Goal: Task Accomplishment & Management: Manage account settings

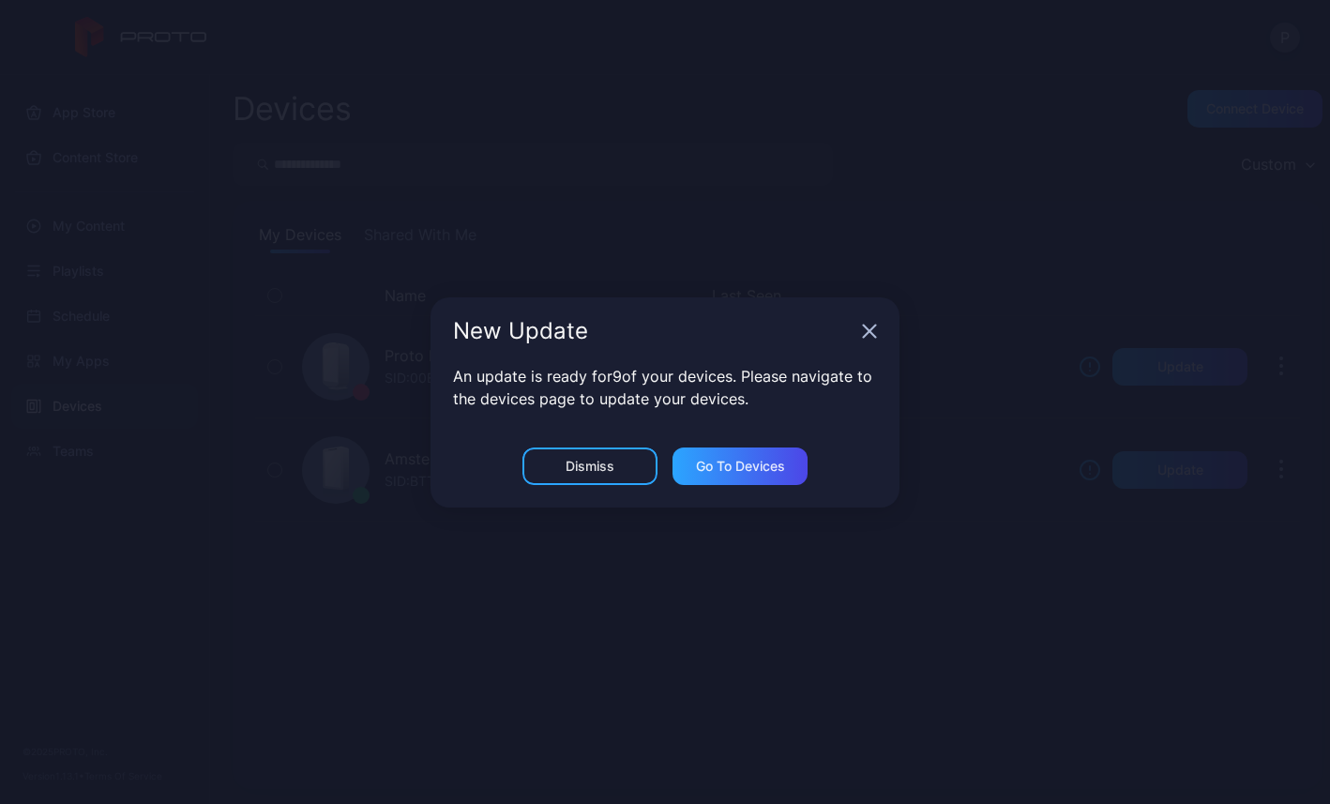
click at [866, 336] on icon "button" at bounding box center [869, 331] width 15 height 15
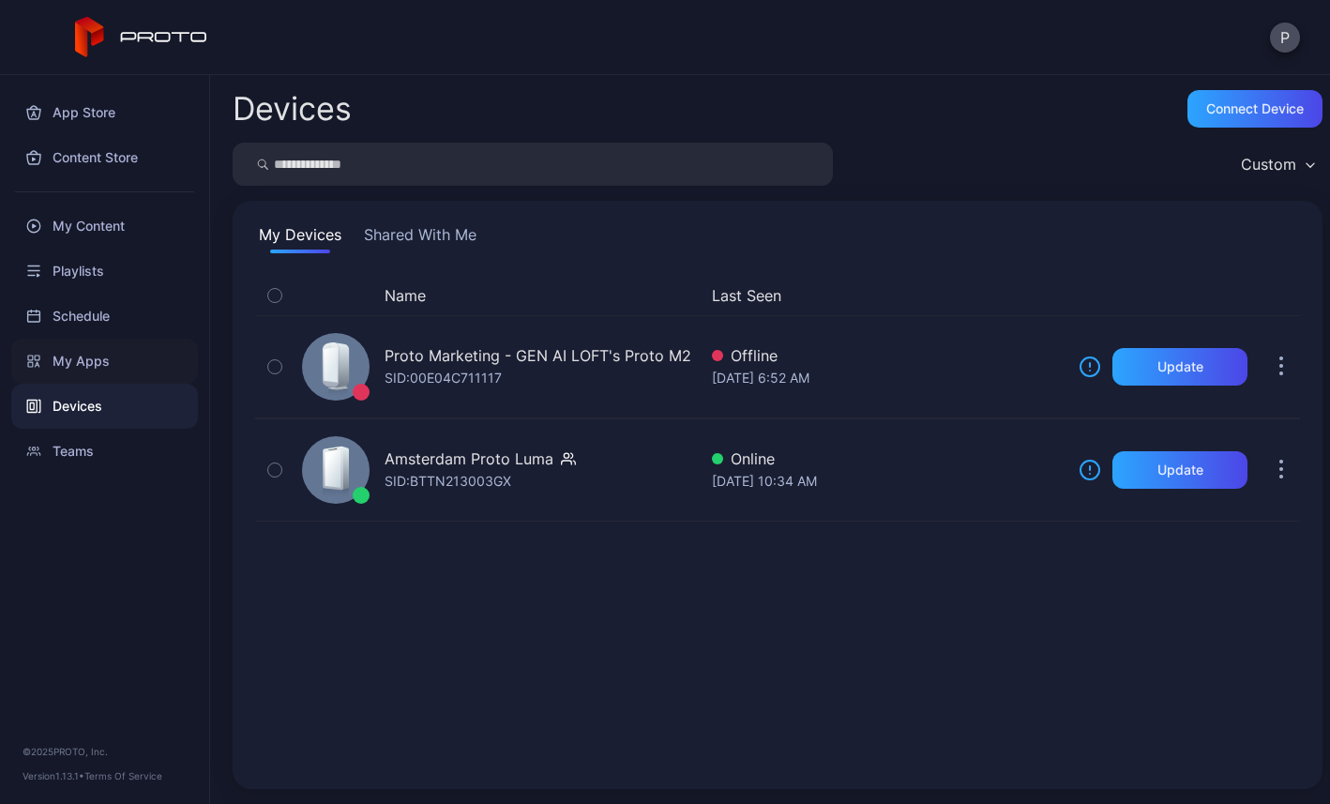
click at [77, 358] on div "My Apps" at bounding box center [104, 361] width 187 height 45
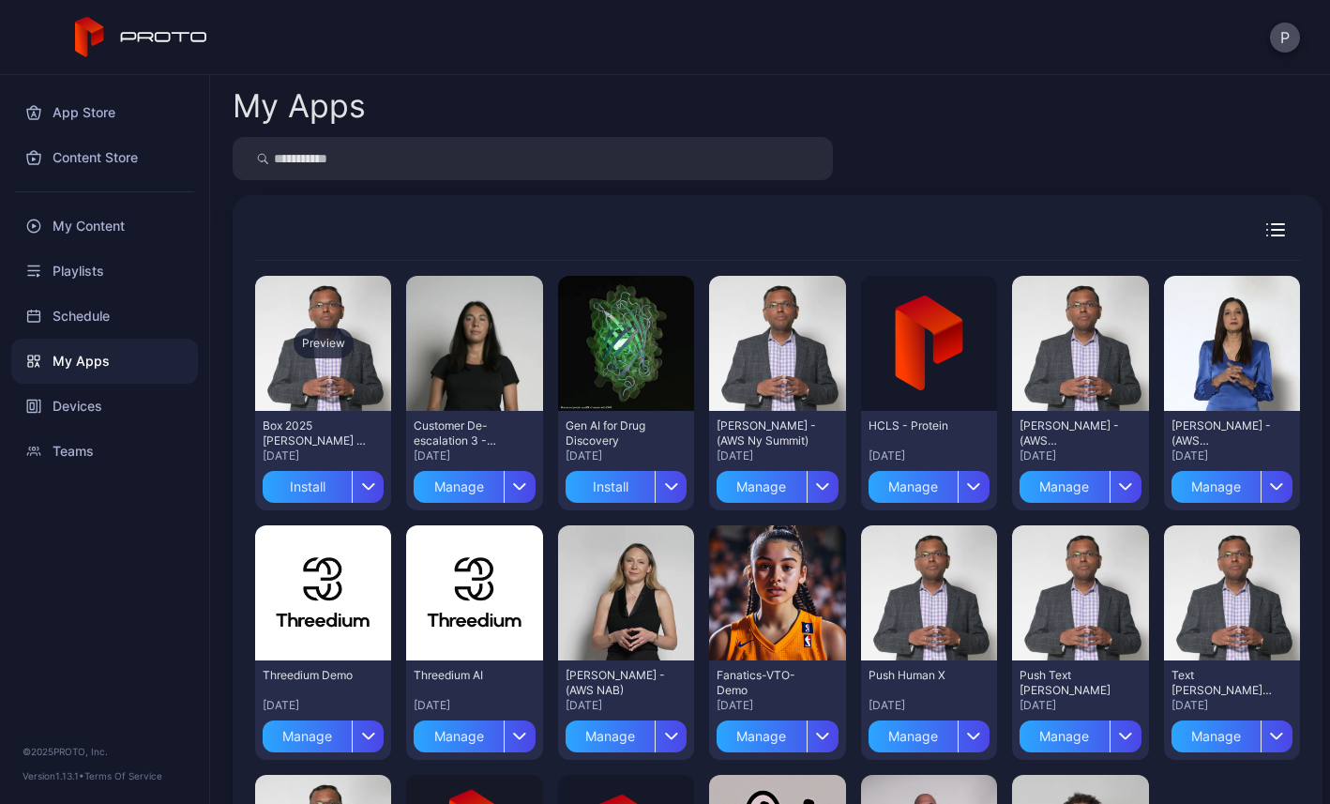
click at [332, 343] on div "Preview" at bounding box center [324, 343] width 60 height 30
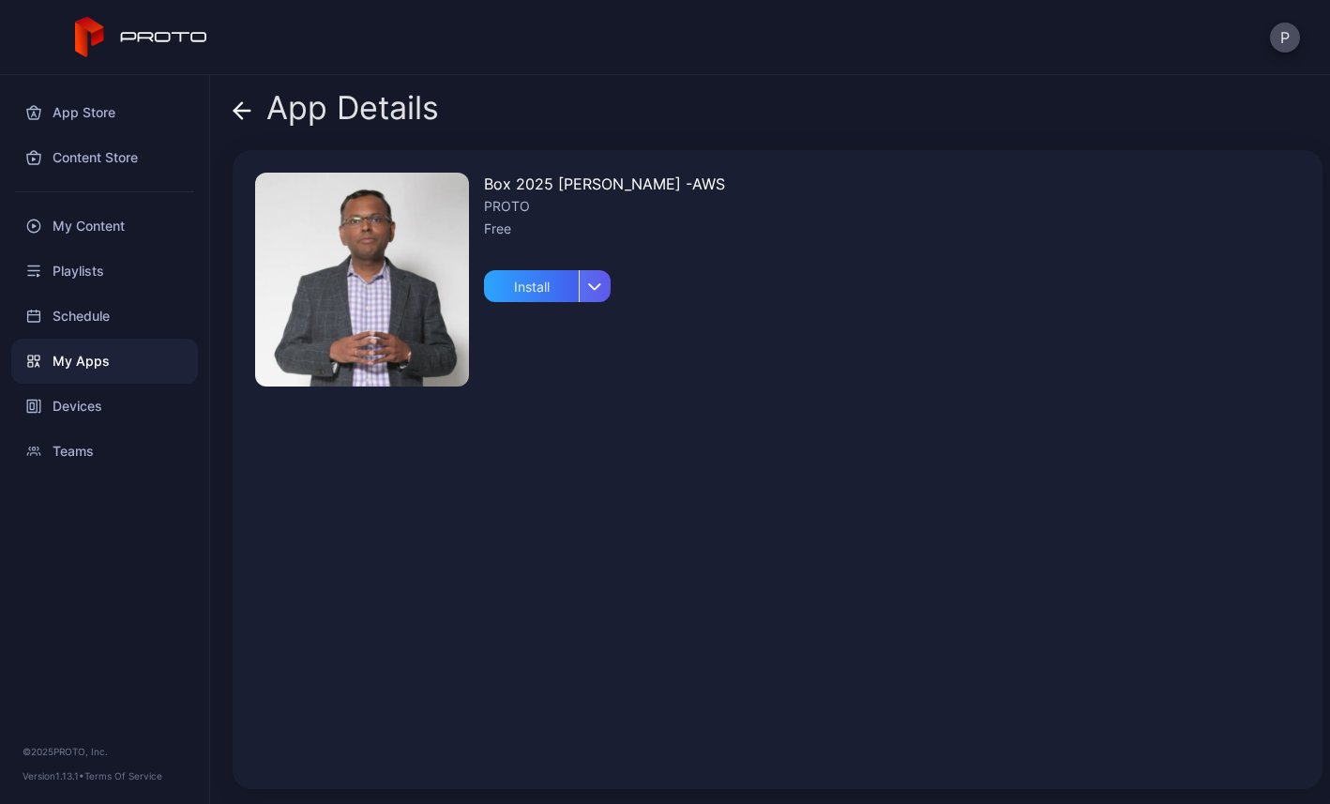
click at [600, 288] on icon "button" at bounding box center [595, 286] width 14 height 8
click at [692, 381] on div "Box 2025 [PERSON_NAME] -AWS PROTO Free Install" at bounding box center [778, 469] width 1090 height 639
click at [369, 300] on img at bounding box center [362, 280] width 214 height 214
click at [245, 113] on icon at bounding box center [242, 110] width 19 height 19
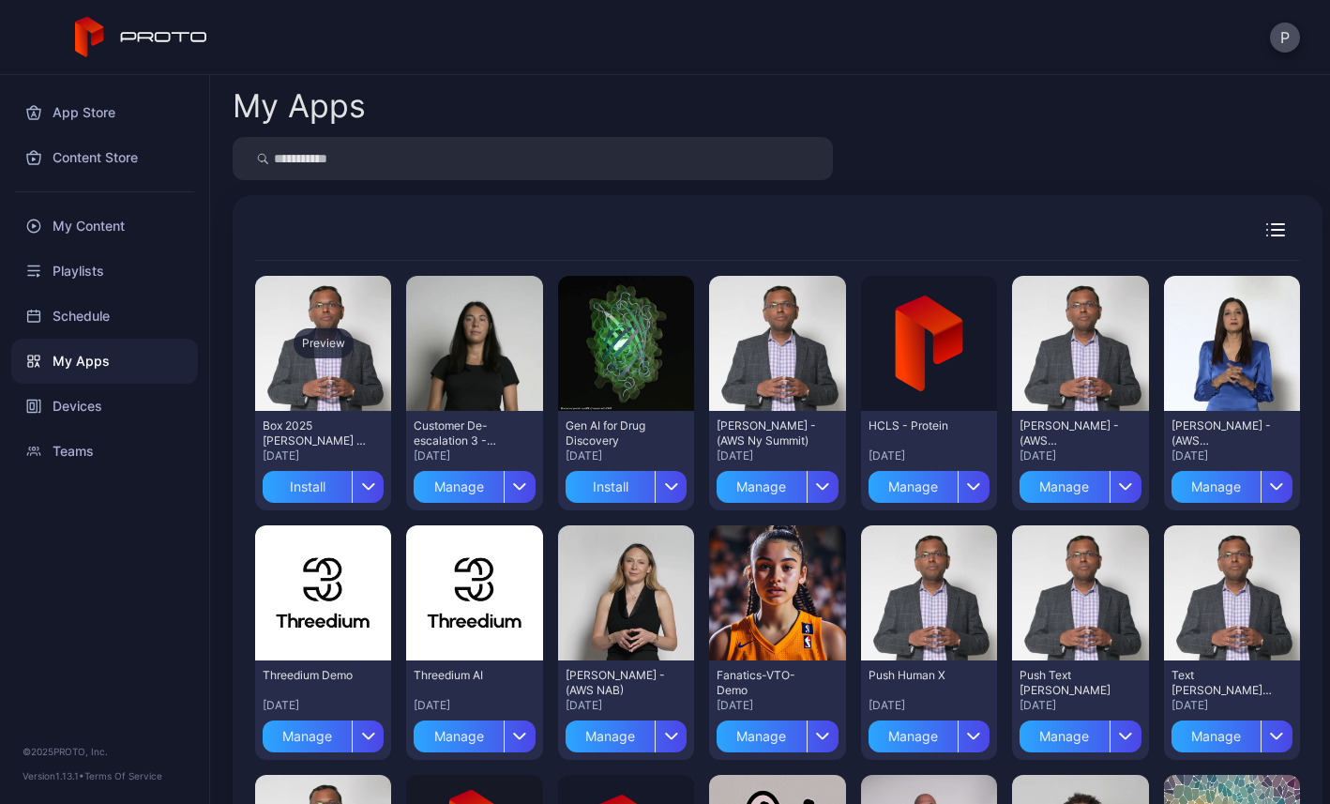
click at [337, 345] on div "Preview" at bounding box center [324, 343] width 60 height 30
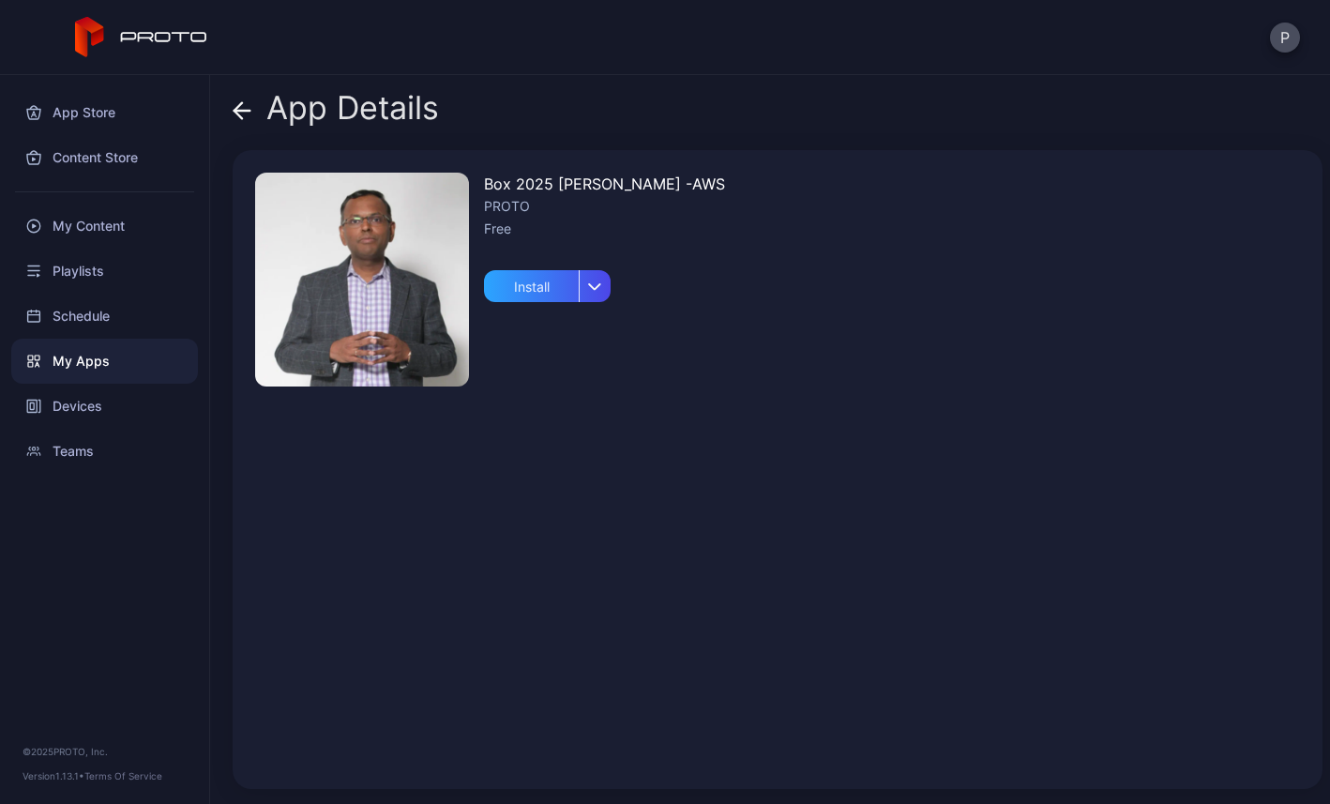
click at [382, 305] on img at bounding box center [362, 280] width 214 height 214
click at [522, 297] on div "Install" at bounding box center [531, 286] width 95 height 32
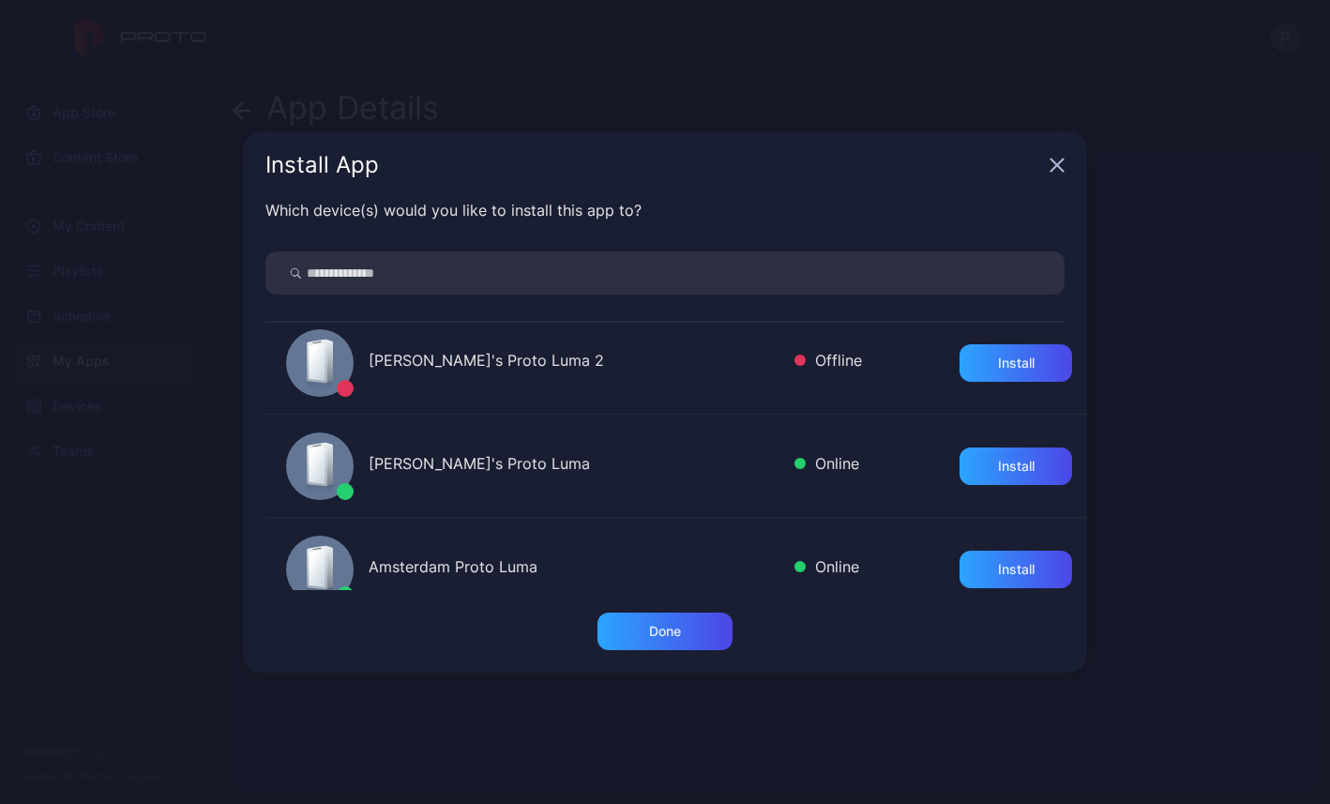
scroll to position [248, 0]
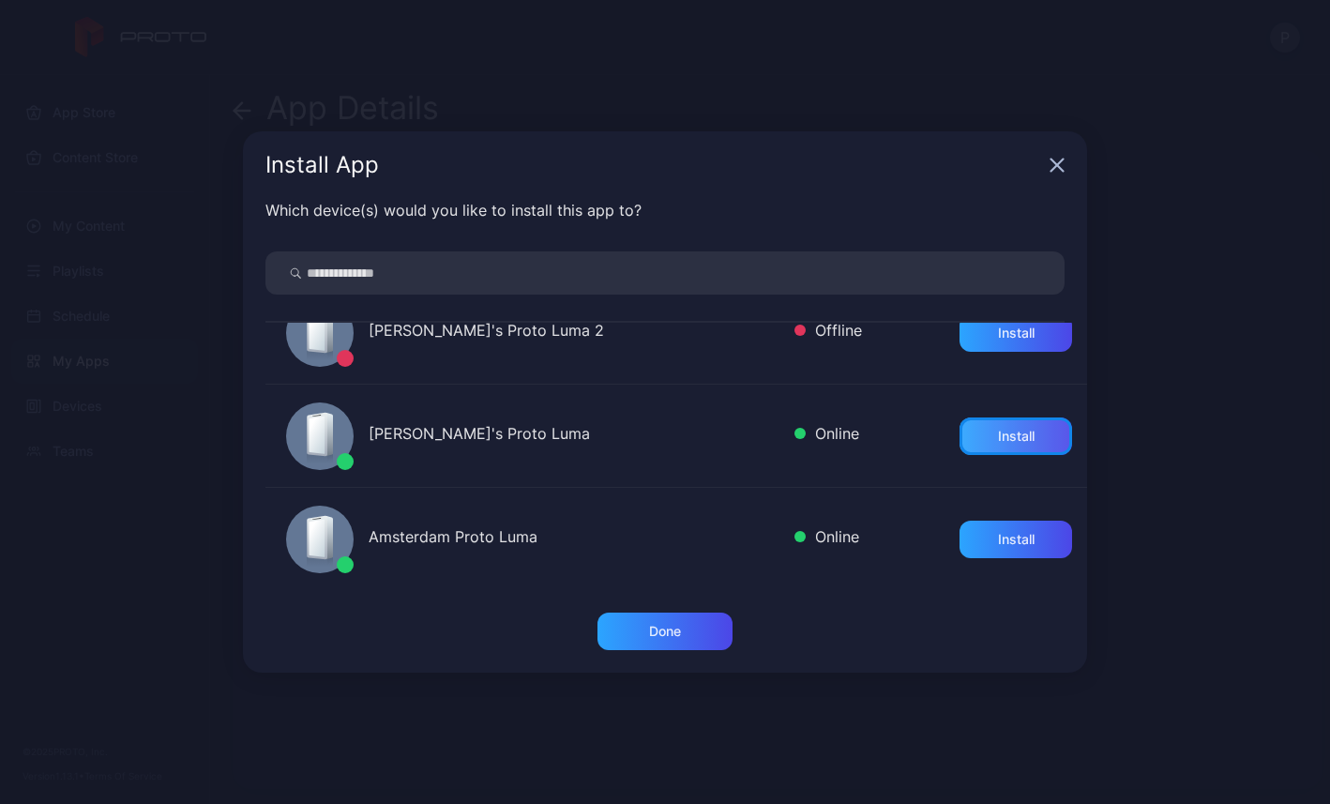
click at [972, 434] on div "Install" at bounding box center [1015, 436] width 113 height 38
click at [661, 641] on div "Done" at bounding box center [664, 631] width 135 height 38
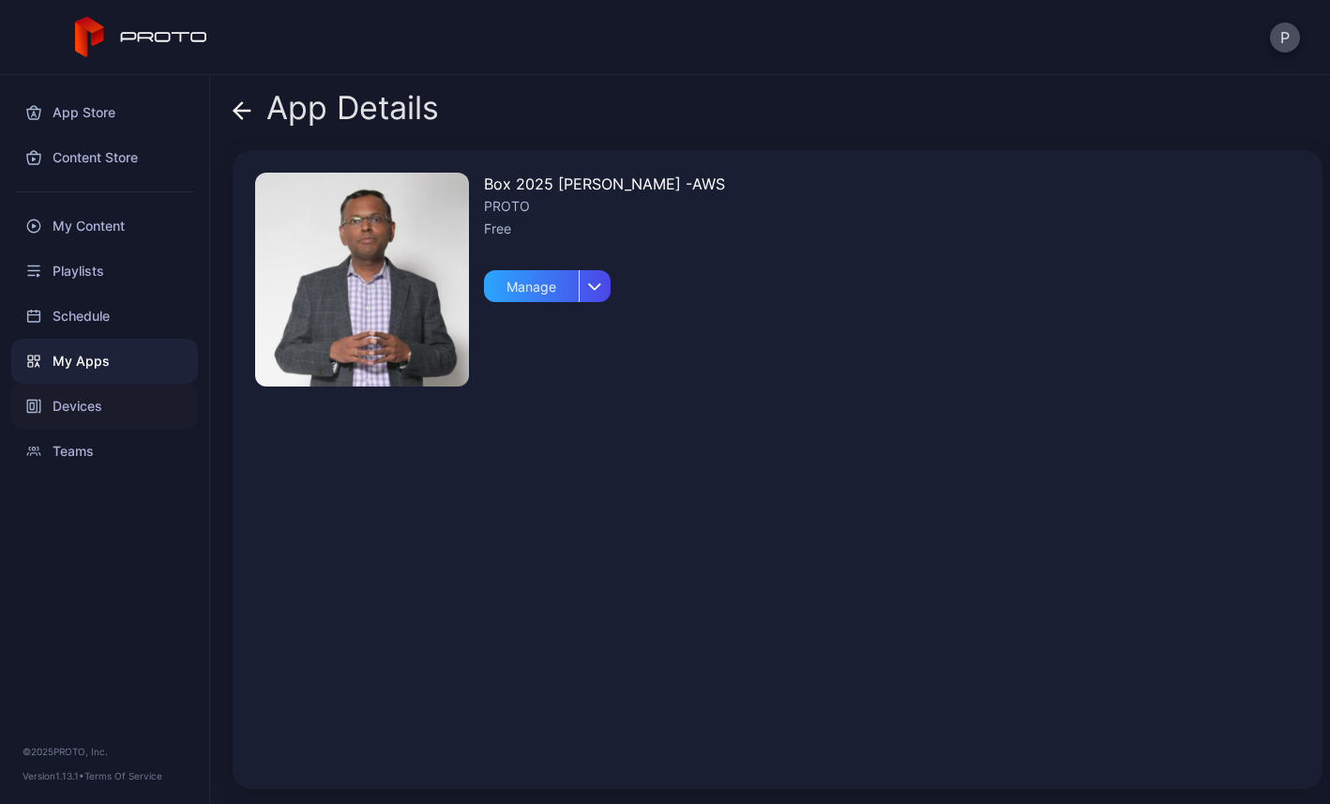
click at [74, 415] on div "Devices" at bounding box center [104, 406] width 187 height 45
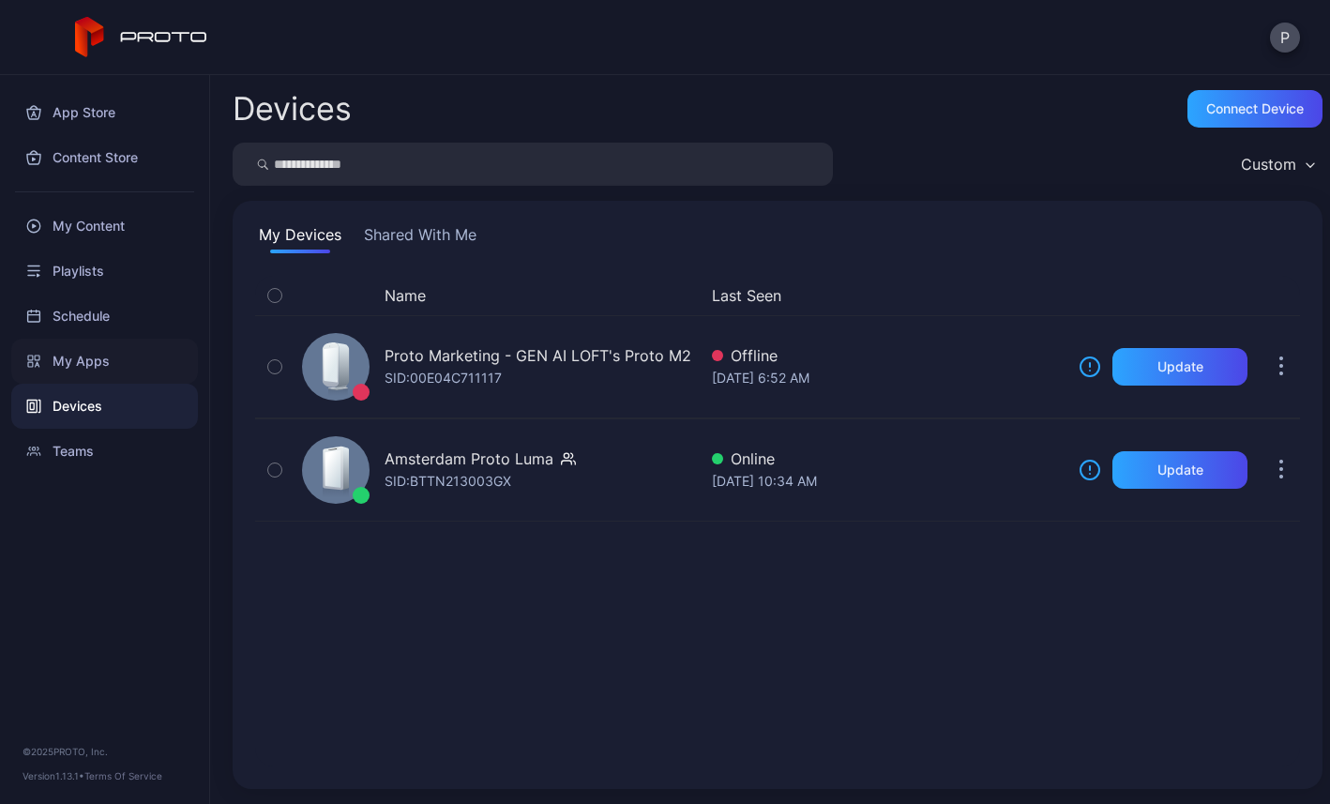
click at [98, 354] on div "My Apps" at bounding box center [104, 361] width 187 height 45
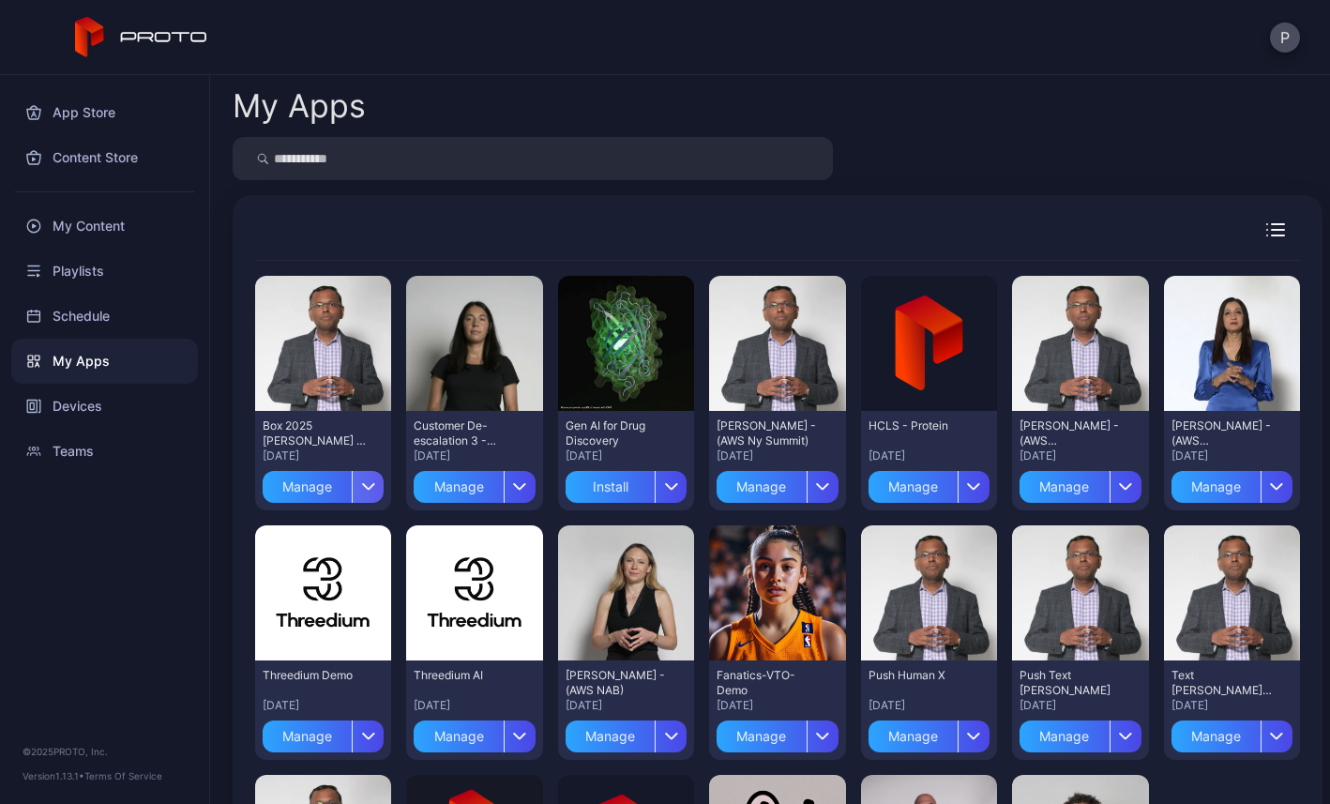
click at [374, 487] on icon "button" at bounding box center [368, 487] width 11 height 6
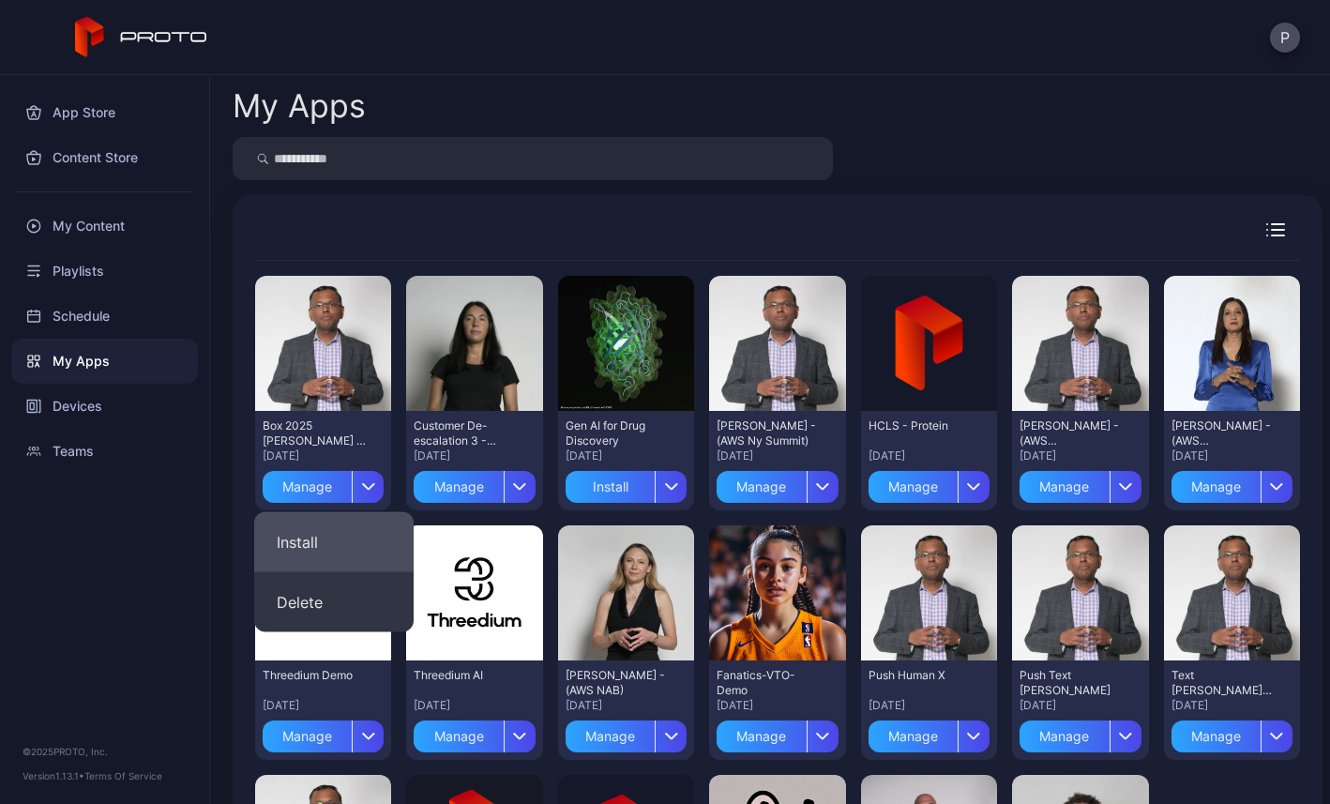
click at [361, 539] on button "Install" at bounding box center [333, 542] width 159 height 60
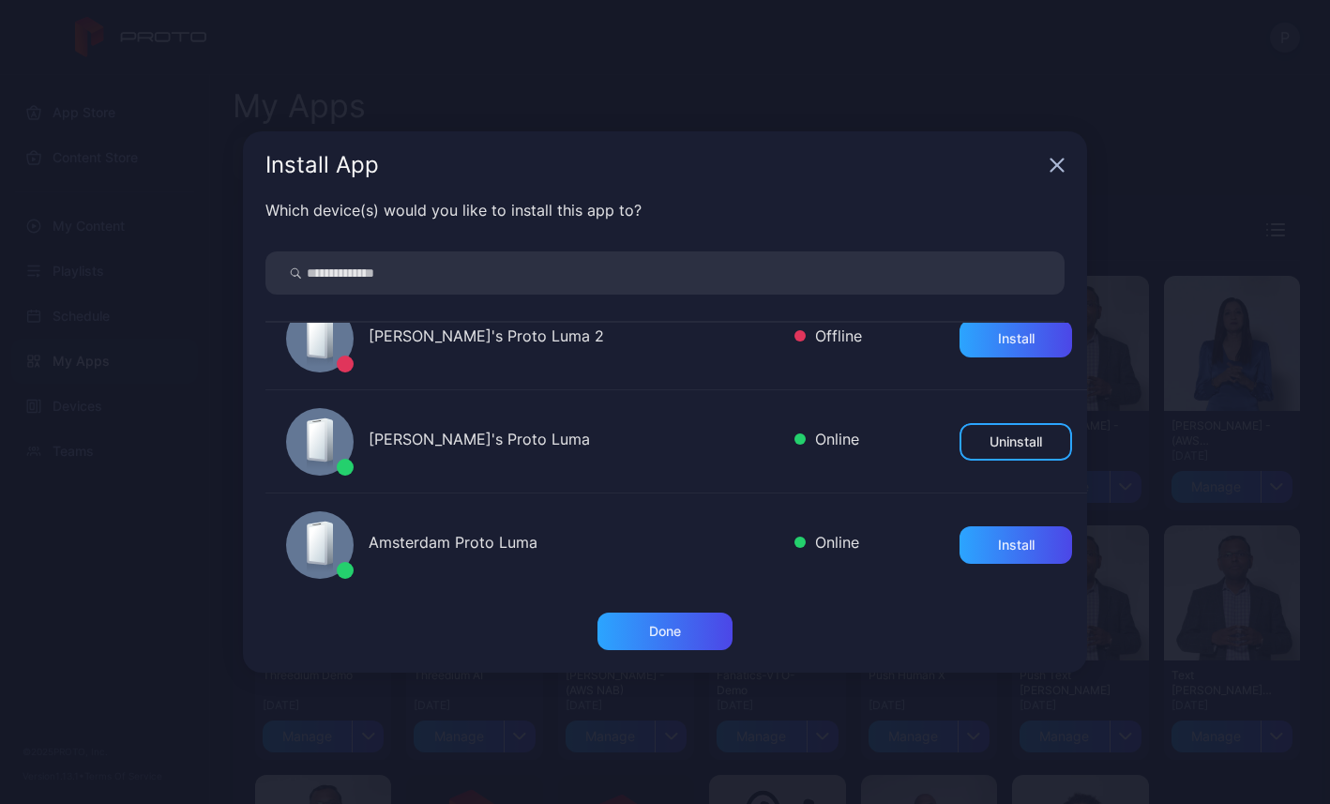
scroll to position [310, 0]
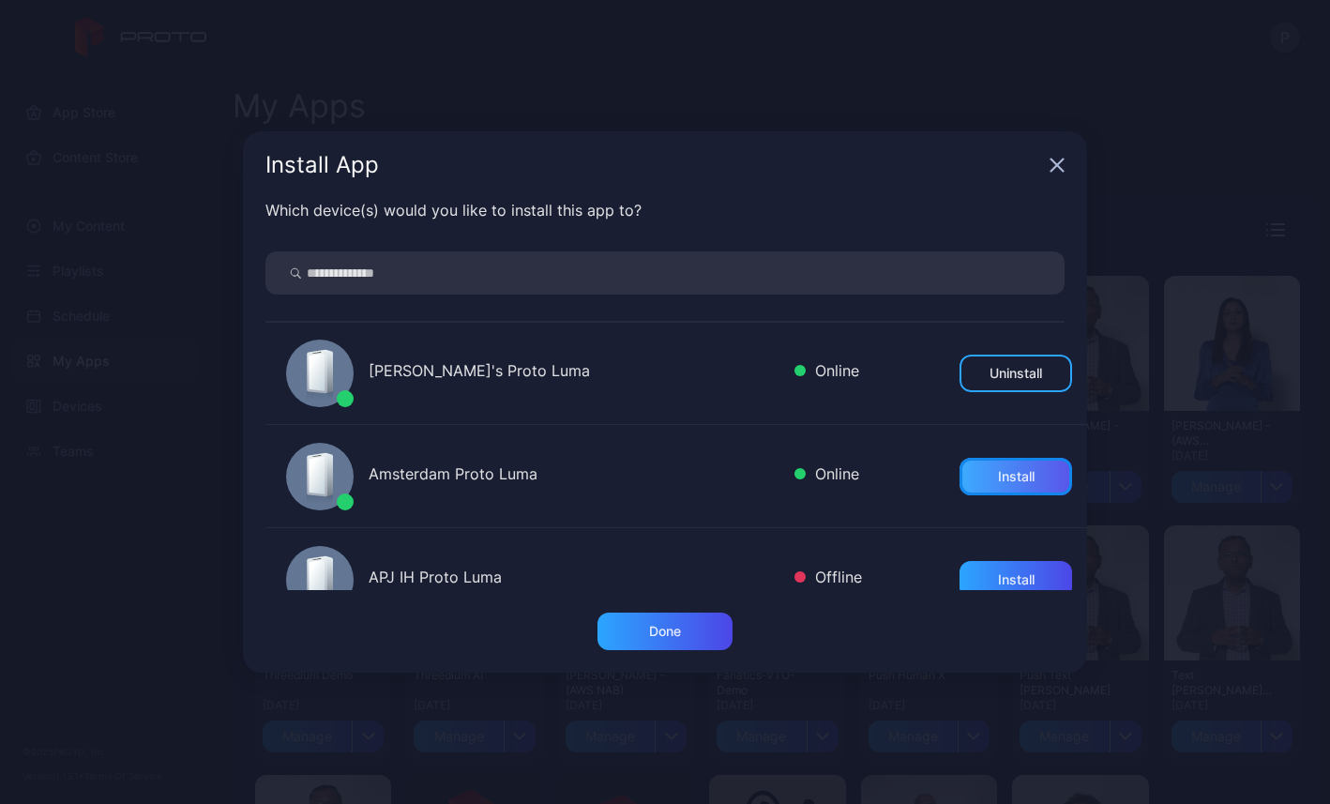
click at [998, 476] on div "Install" at bounding box center [1016, 476] width 37 height 15
click at [630, 613] on div "Done" at bounding box center [664, 631] width 135 height 38
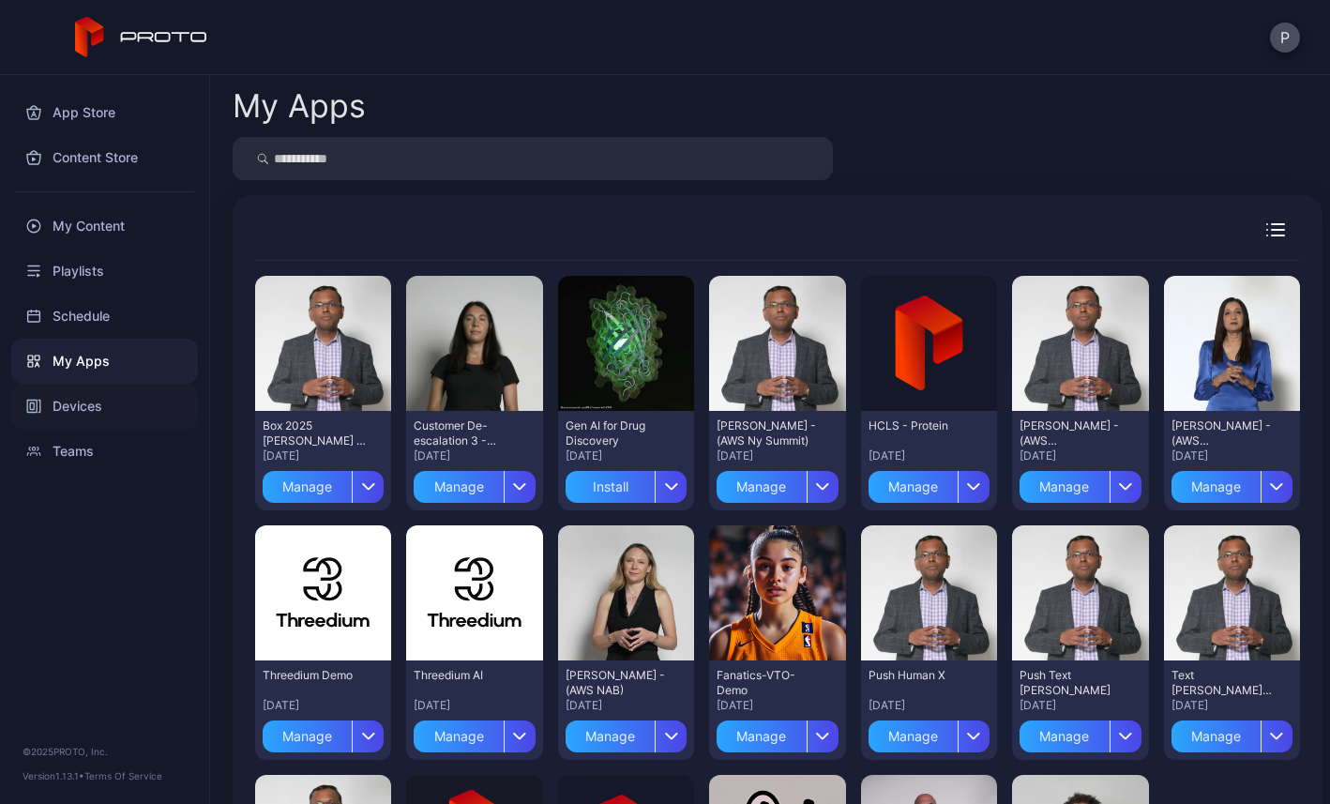
click at [86, 405] on div "Devices" at bounding box center [104, 406] width 187 height 45
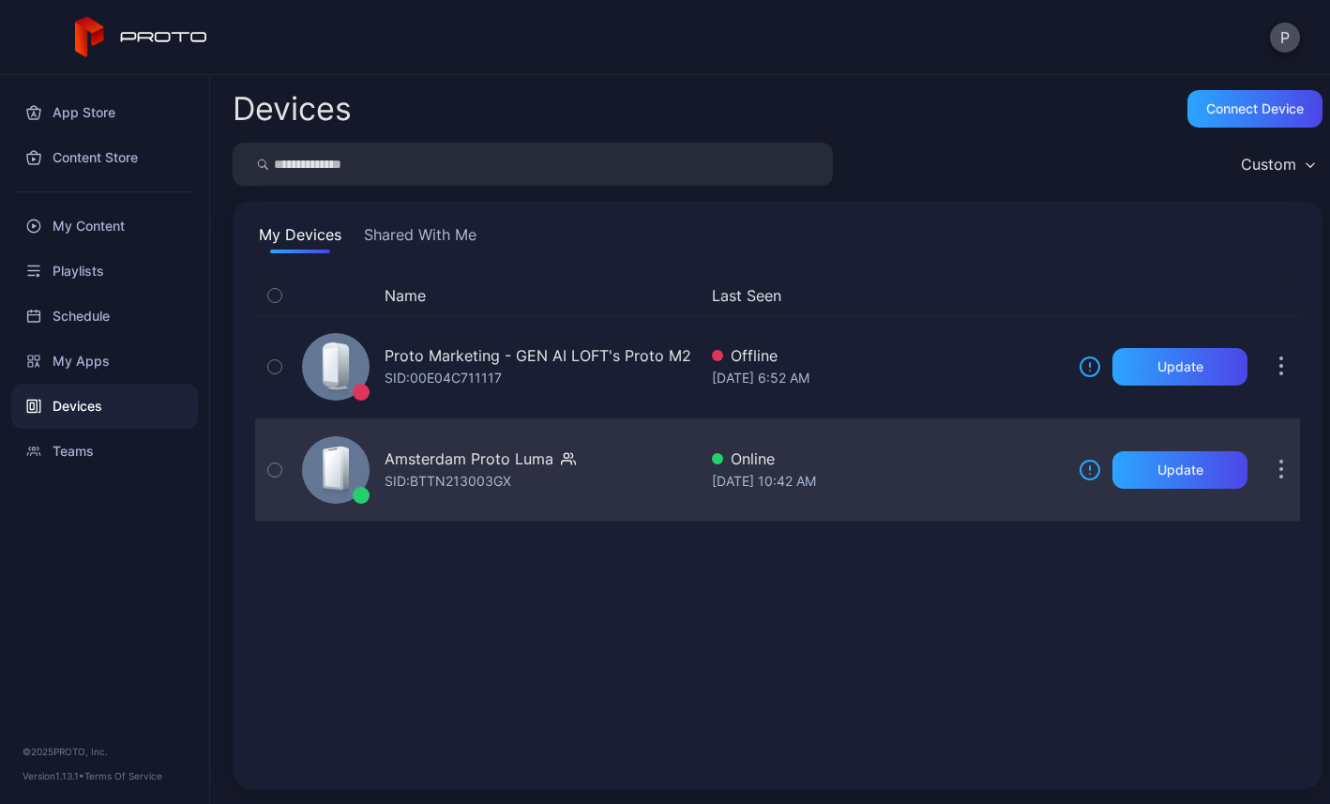
click at [415, 455] on div "Amsterdam Proto Luma" at bounding box center [468, 458] width 169 height 23
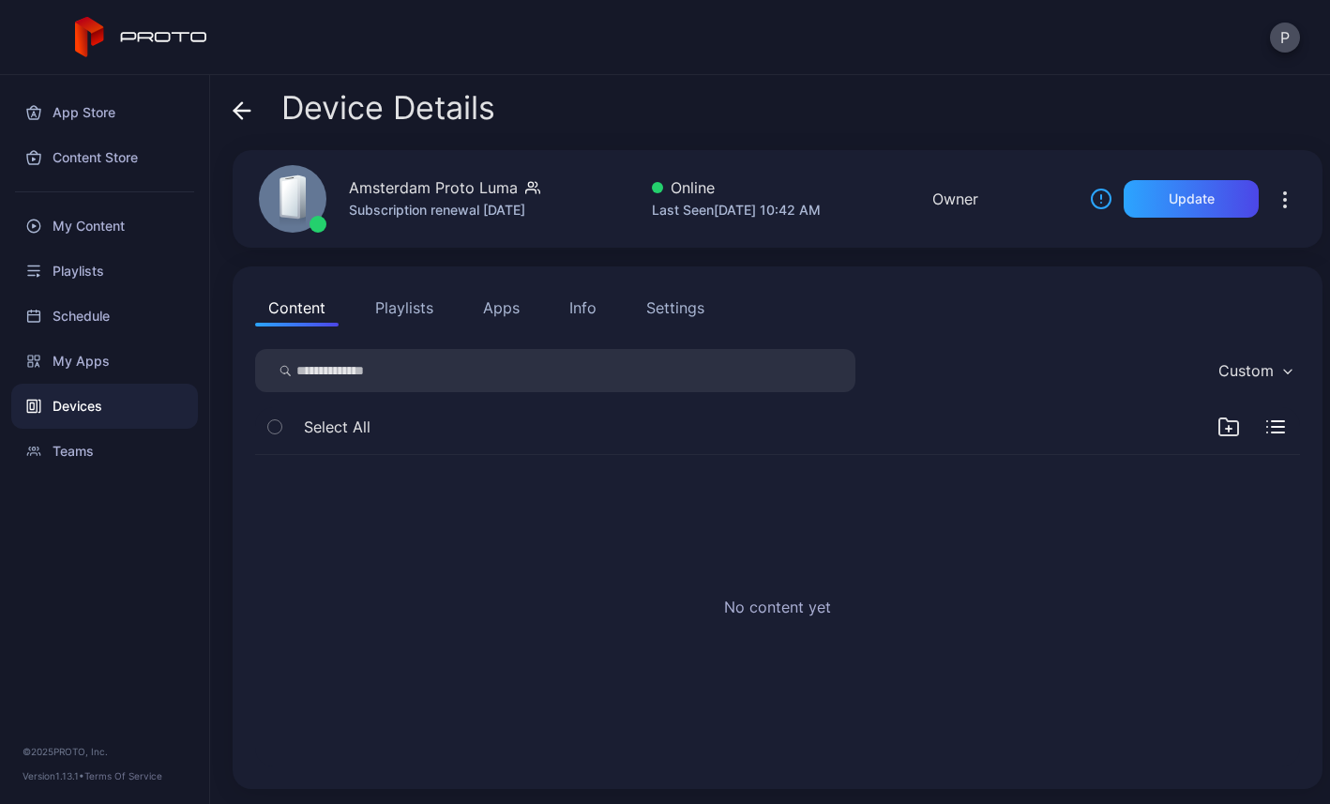
click at [496, 310] on button "Apps" at bounding box center [501, 308] width 63 height 38
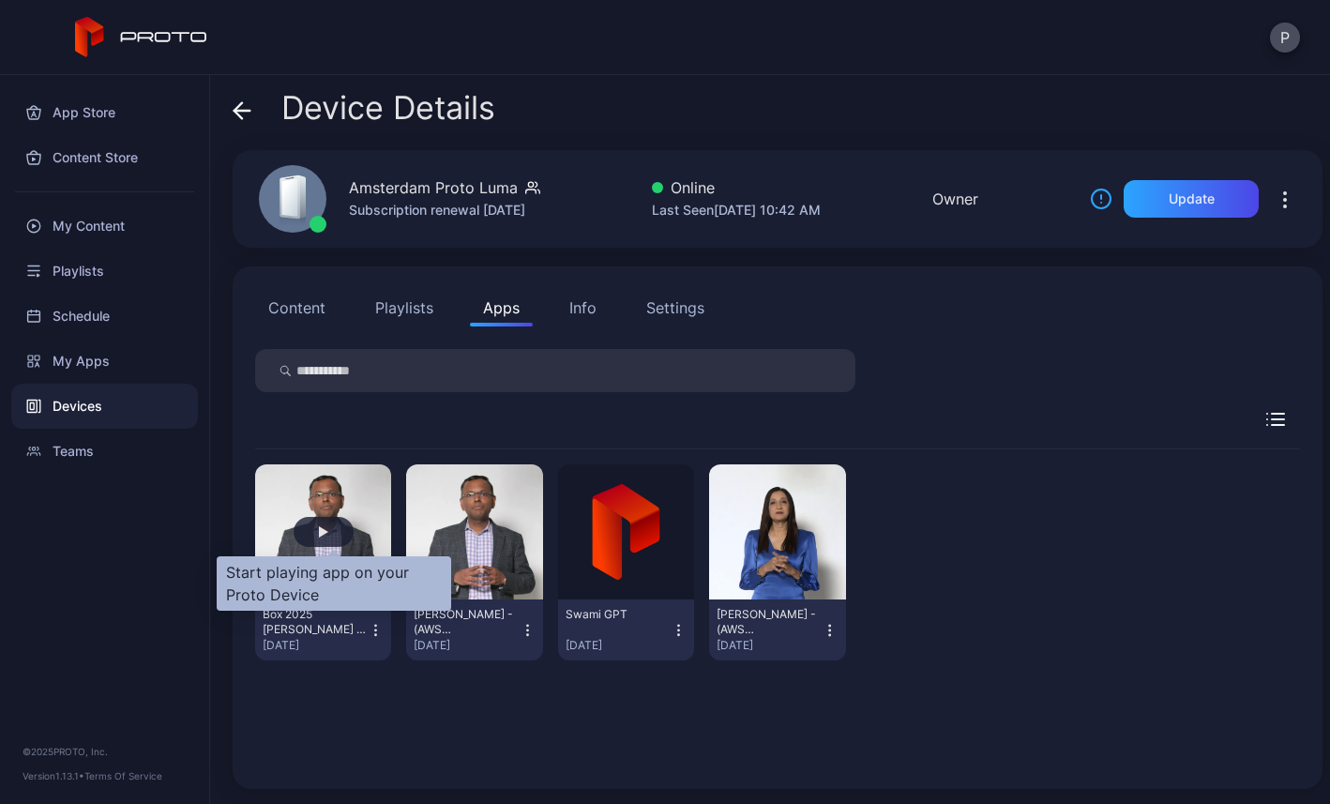
click at [339, 533] on div "button" at bounding box center [324, 532] width 60 height 30
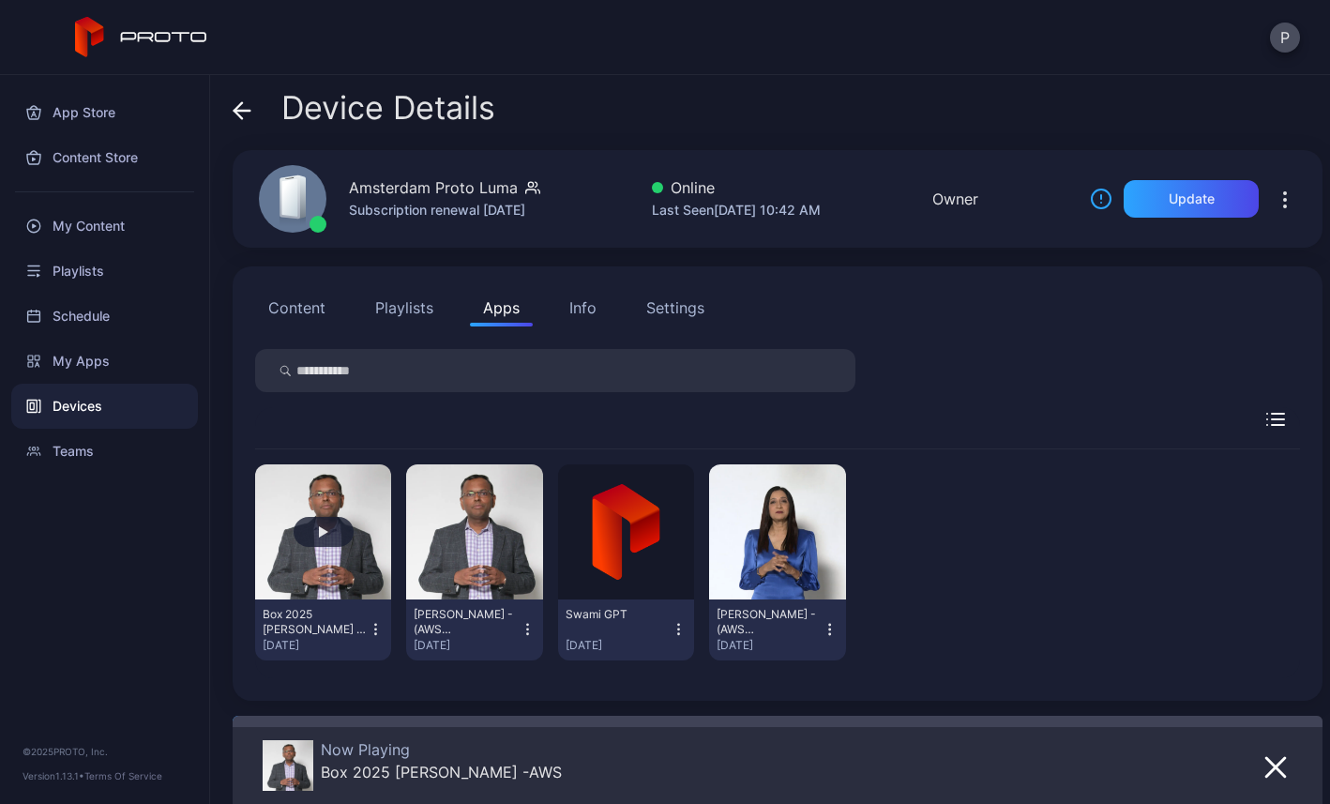
click at [336, 592] on button "button" at bounding box center [323, 531] width 136 height 135
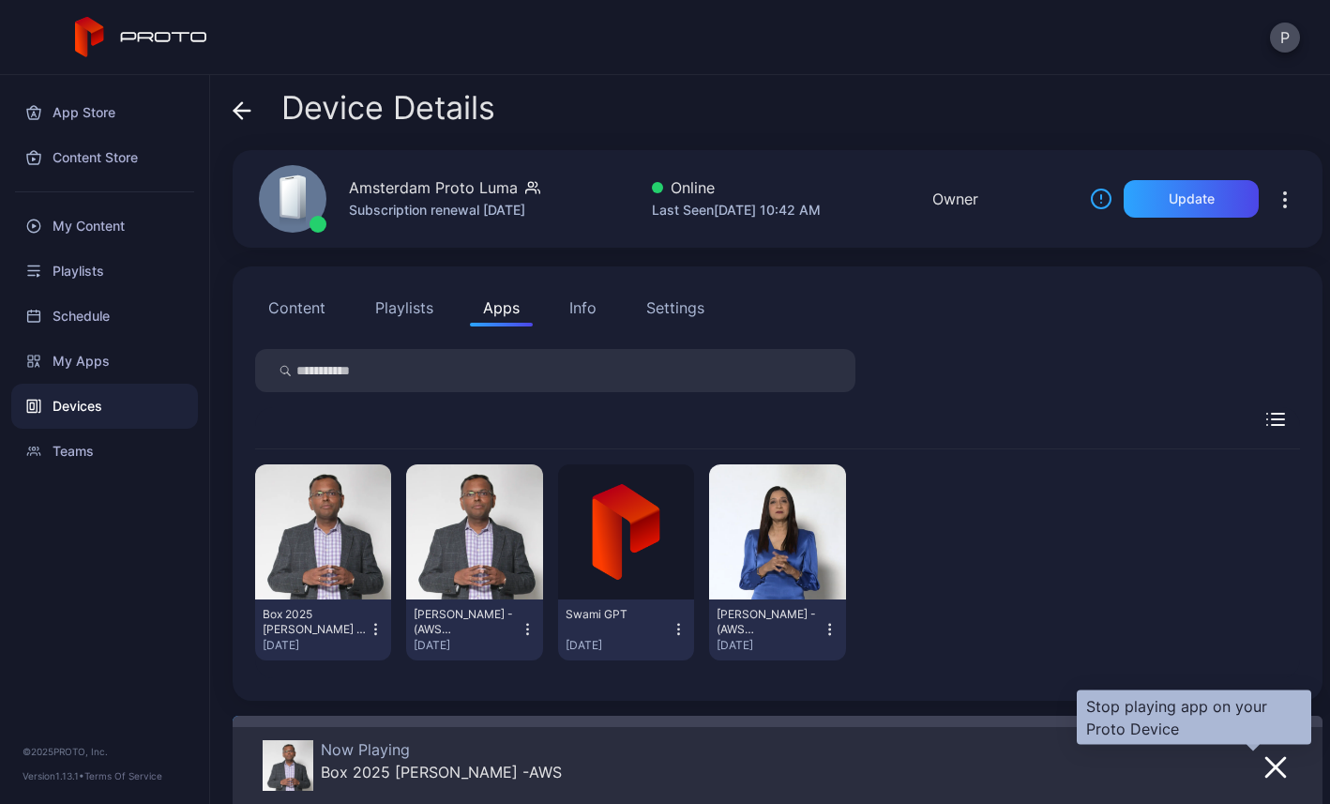
click at [1264, 764] on icon "button" at bounding box center [1275, 767] width 23 height 23
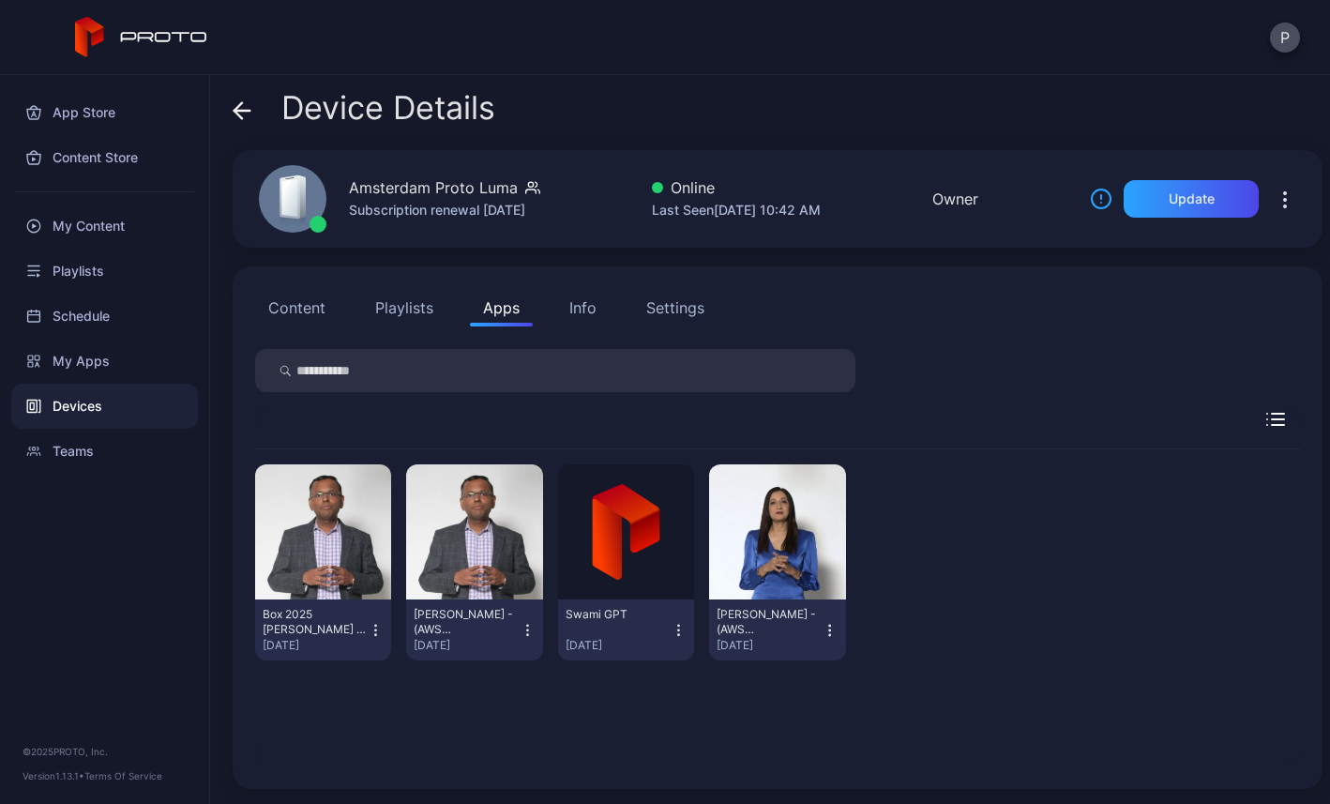
click at [376, 630] on icon "button" at bounding box center [375, 629] width 1 height 1
click at [371, 565] on button "button" at bounding box center [323, 531] width 136 height 135
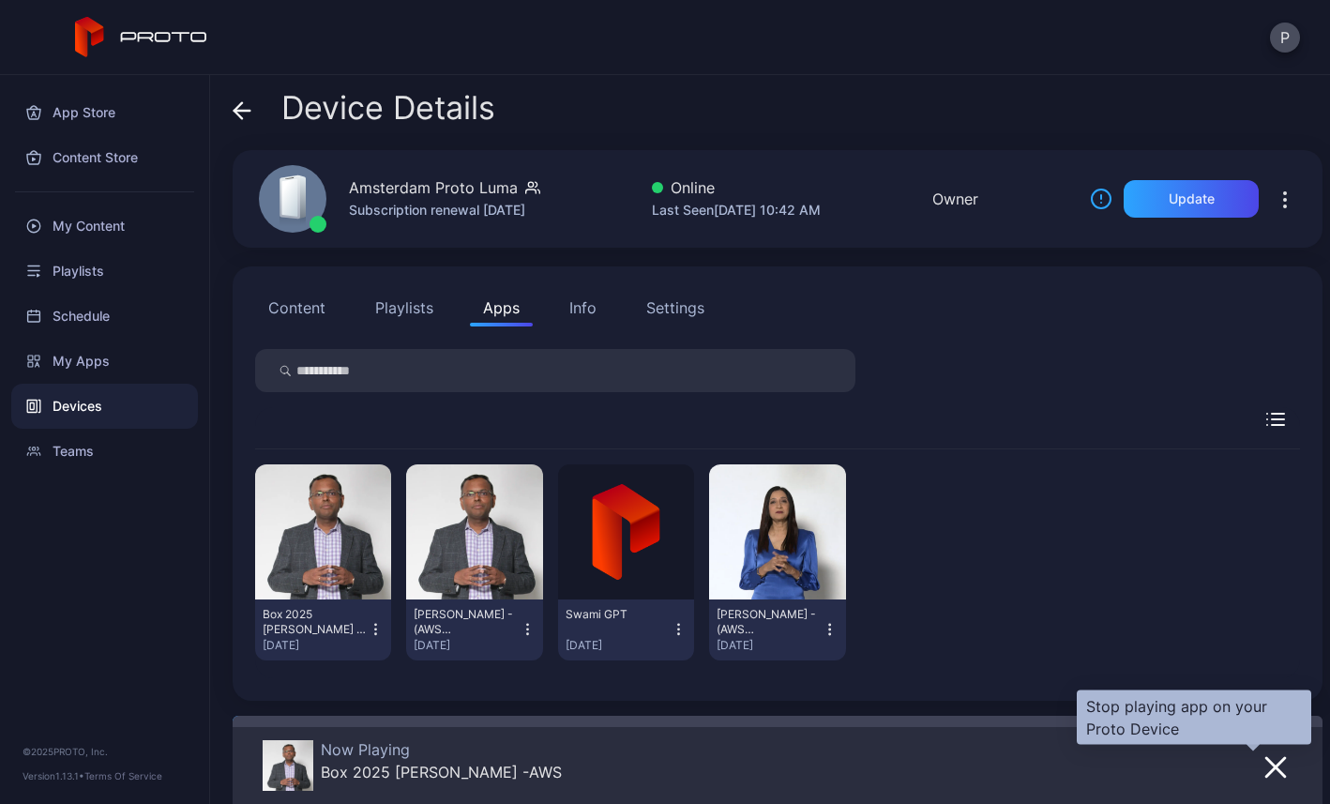
click at [1266, 763] on icon "button" at bounding box center [1275, 767] width 19 height 19
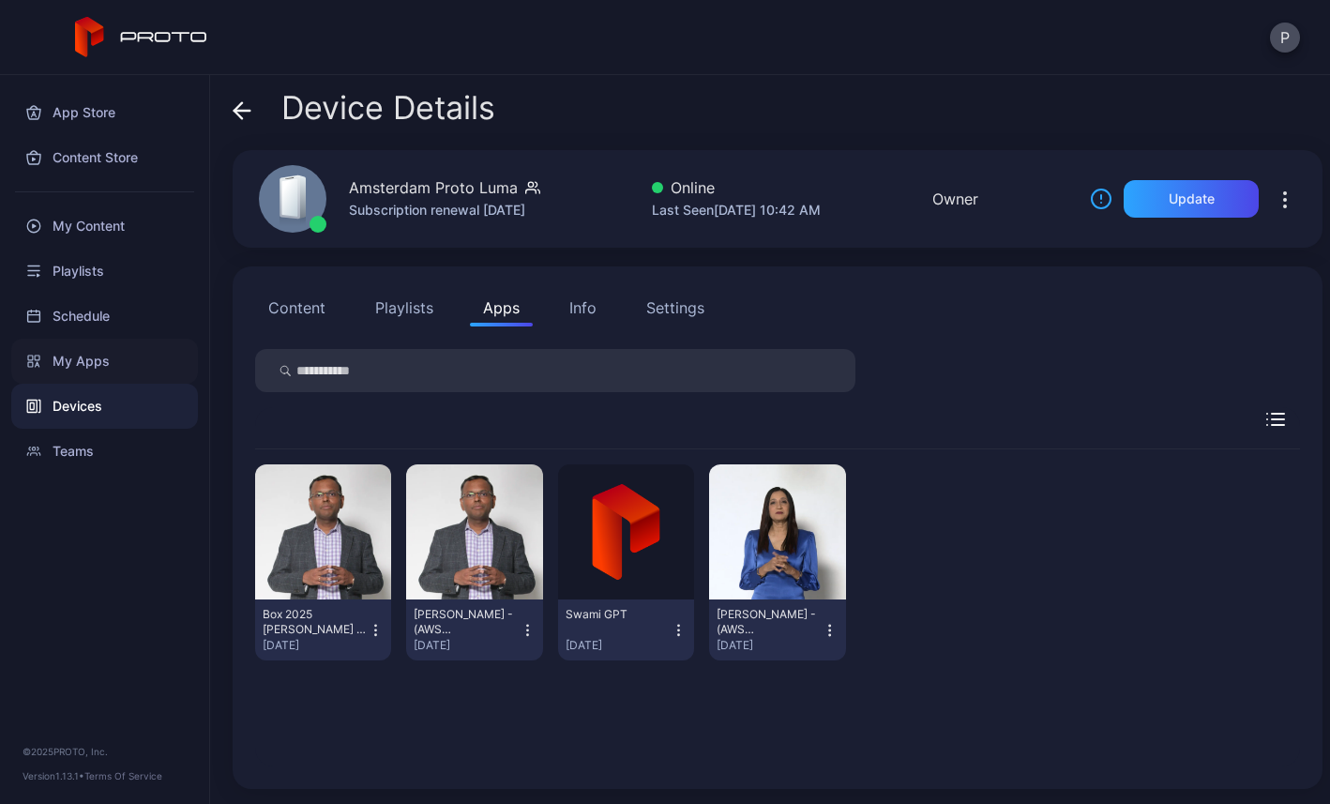
click at [77, 360] on div "My Apps" at bounding box center [104, 361] width 187 height 45
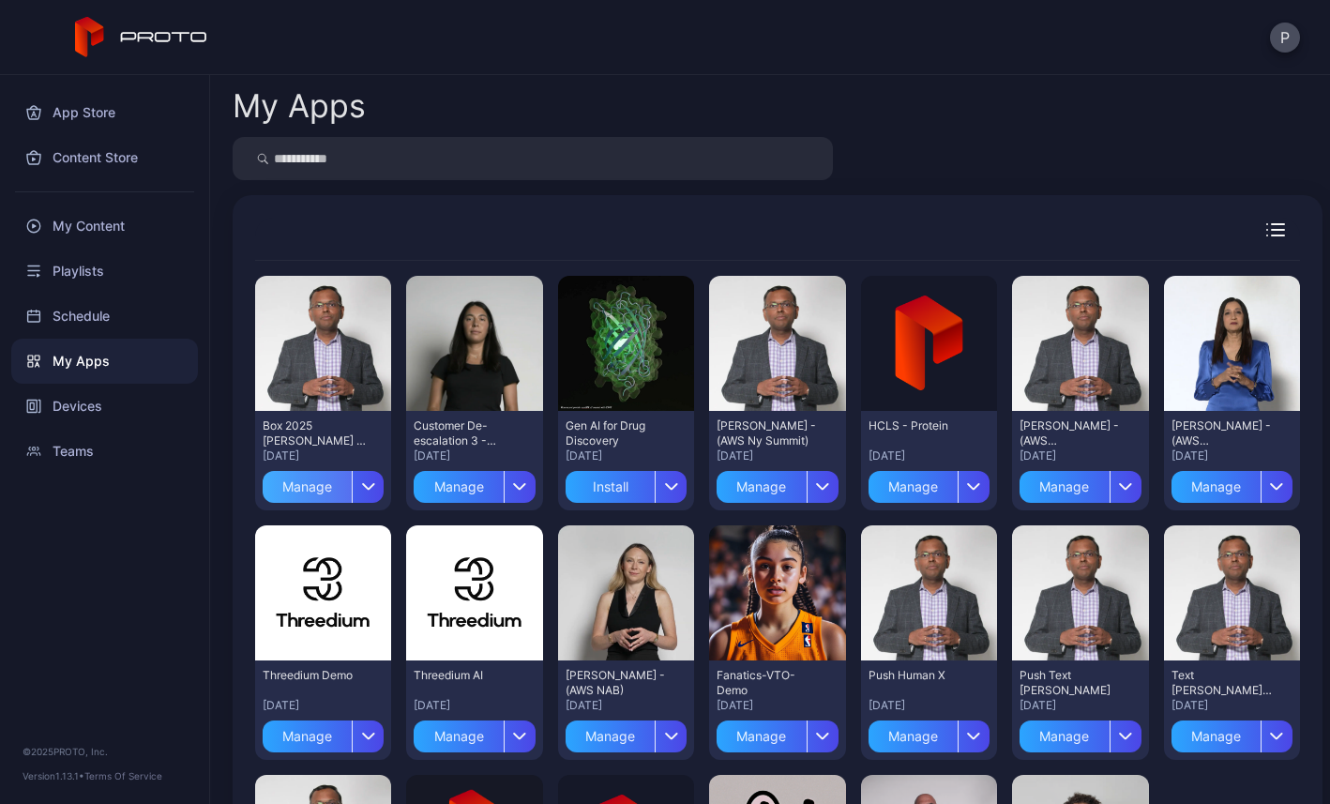
click at [335, 493] on div "Manage" at bounding box center [307, 487] width 89 height 32
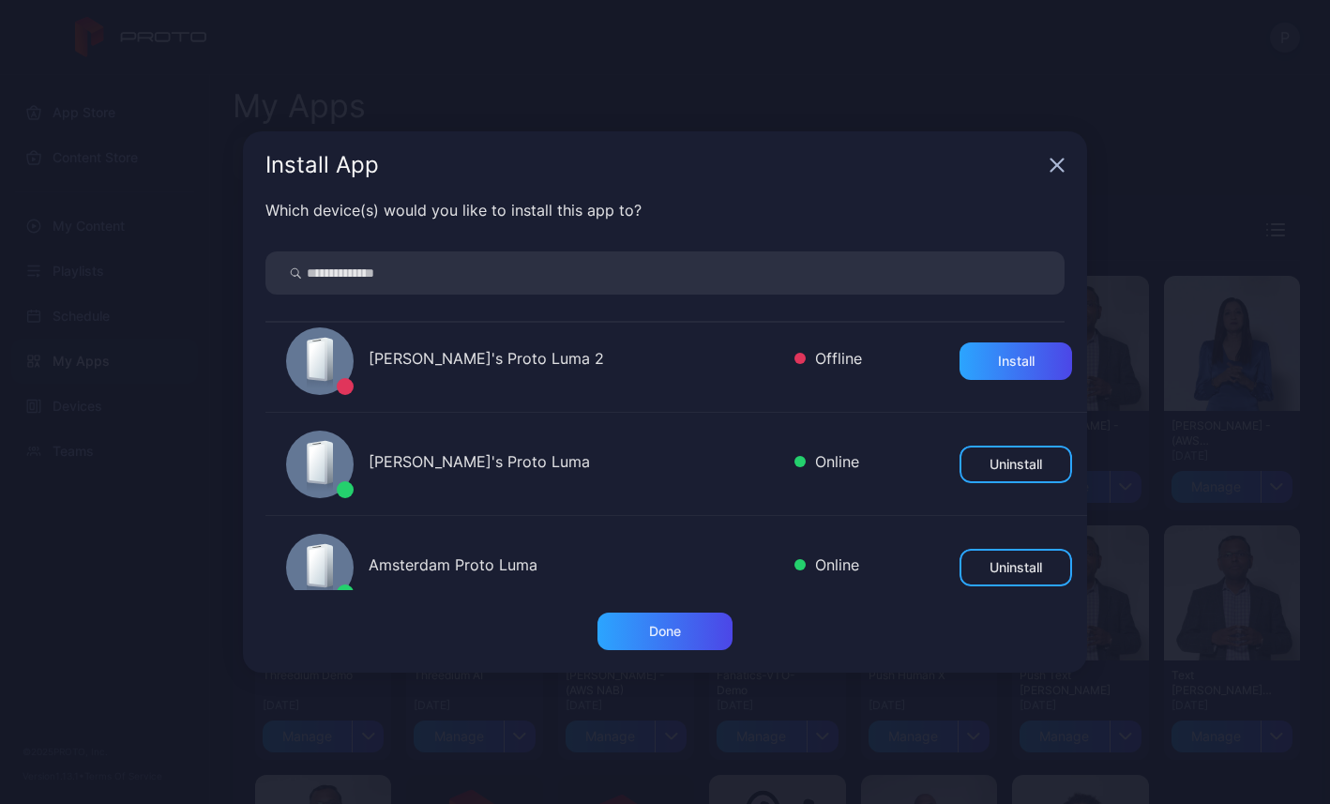
scroll to position [226, 0]
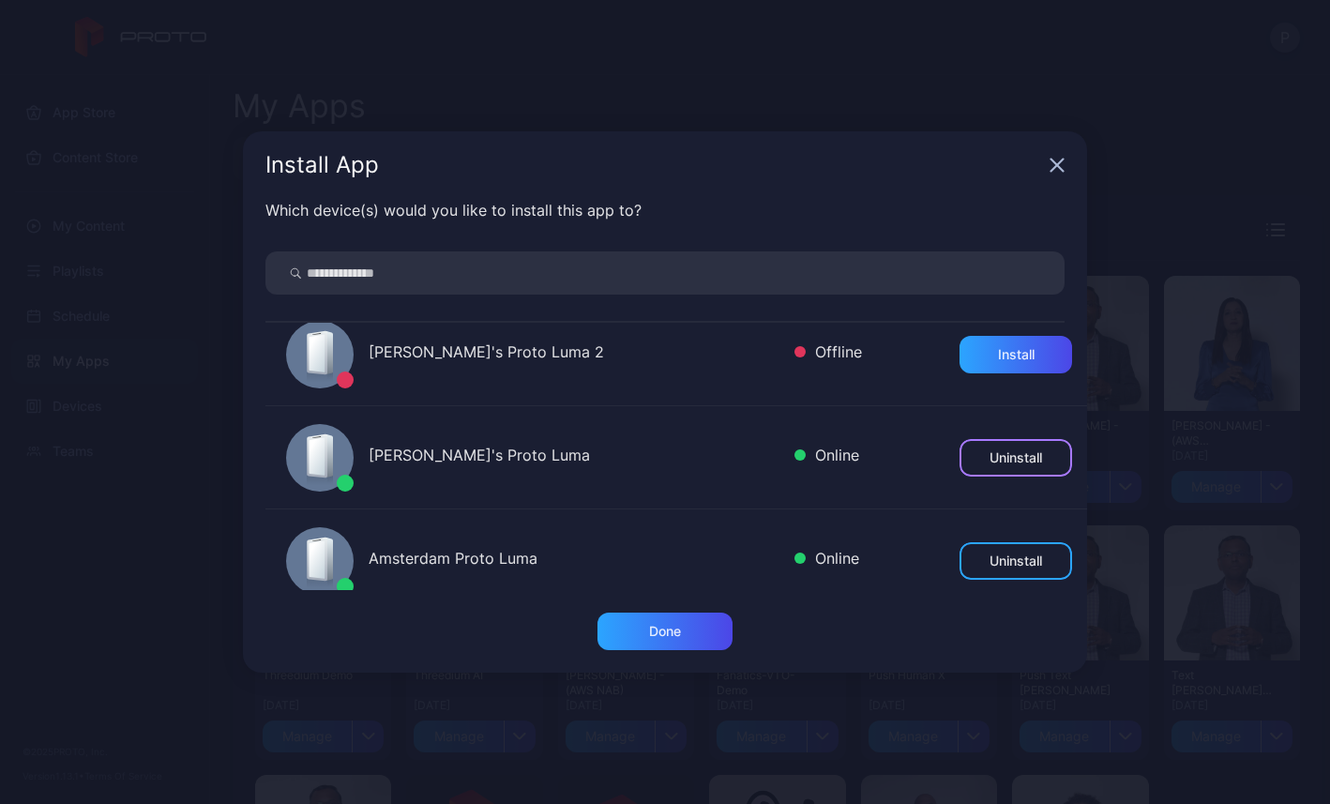
click at [1002, 444] on div "Uninstall" at bounding box center [1015, 458] width 113 height 38
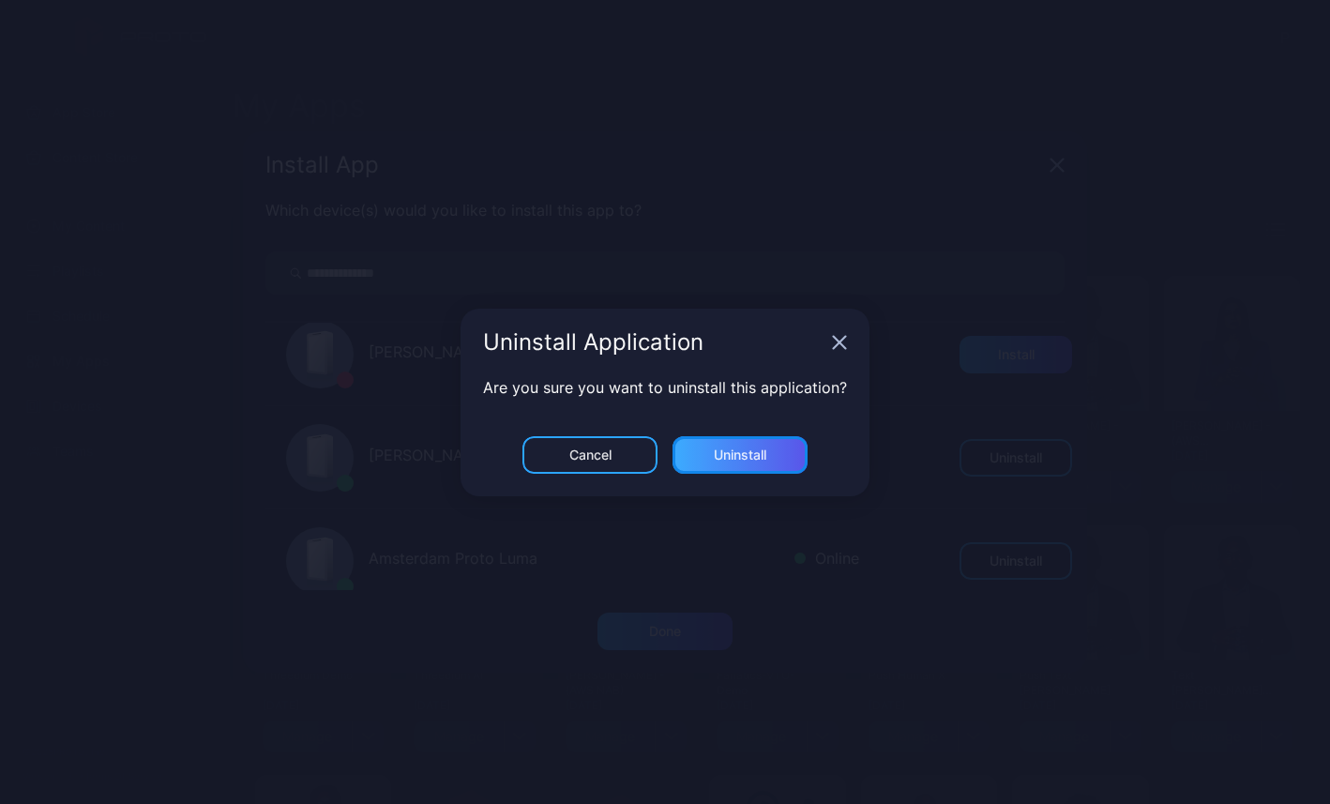
click at [717, 461] on div "Uninstall" at bounding box center [740, 454] width 53 height 15
